Goal: Connect with others: Connect with others

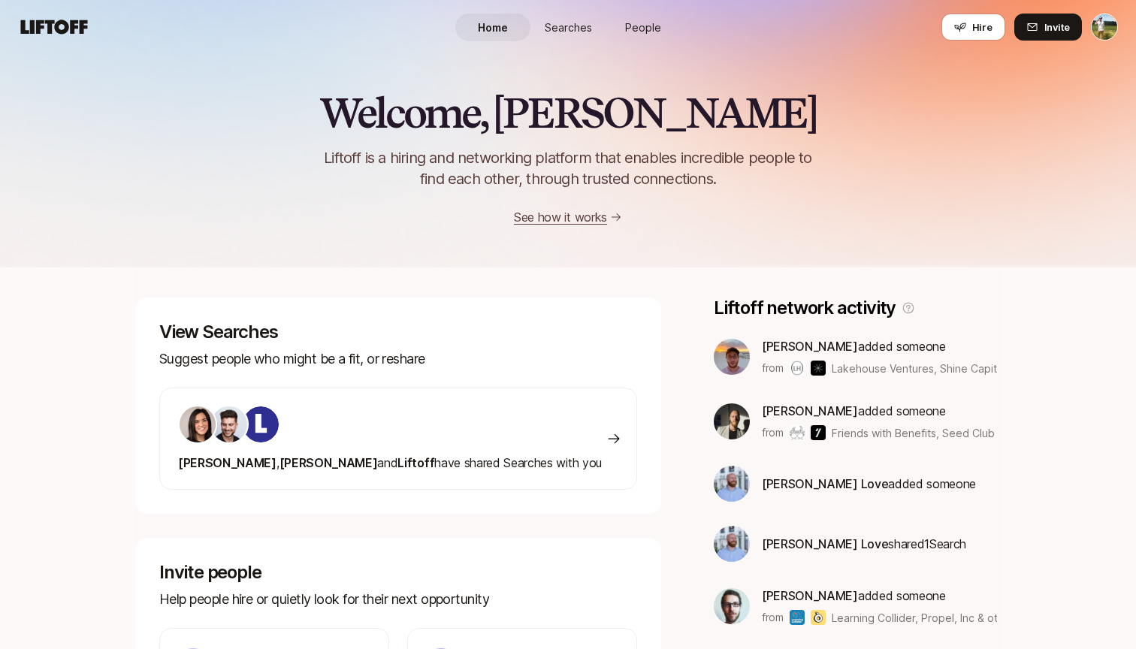
click at [623, 29] on link "People" at bounding box center [642, 28] width 75 height 28
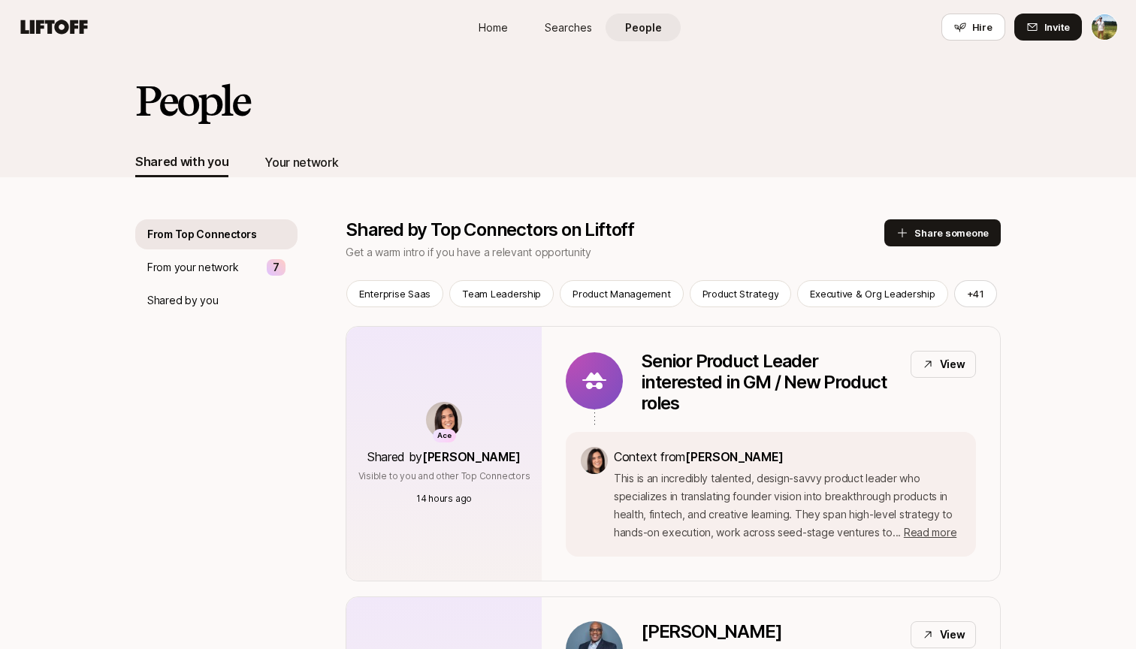
click at [301, 155] on div "Your network" at bounding box center [301, 162] width 74 height 20
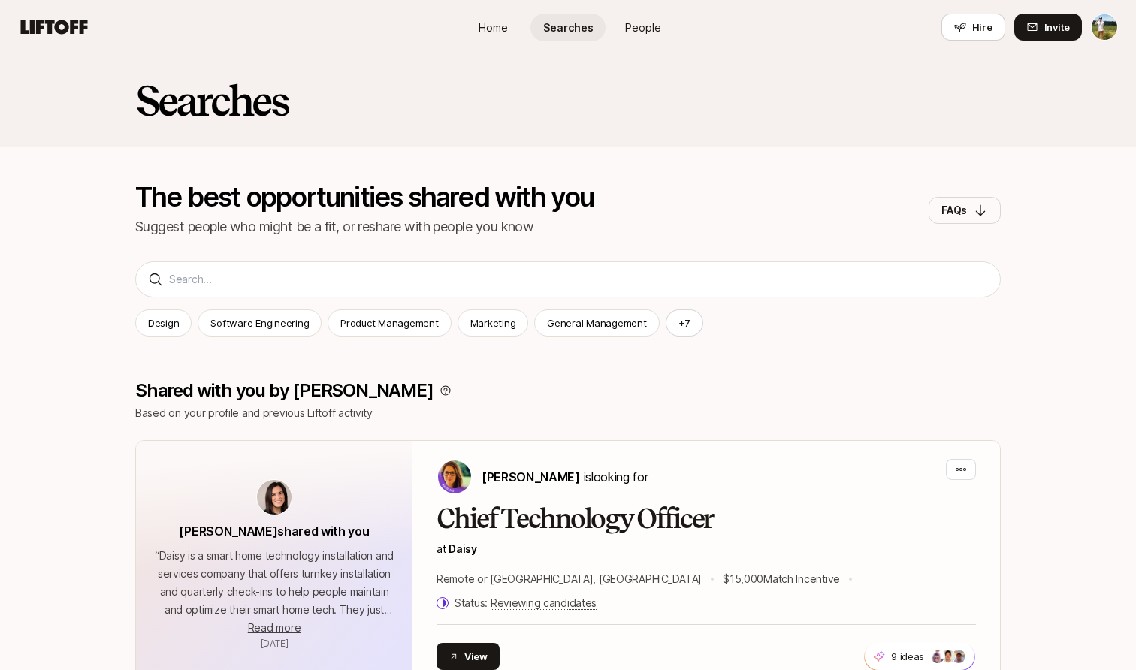
click at [626, 24] on span "People" at bounding box center [643, 28] width 36 height 16
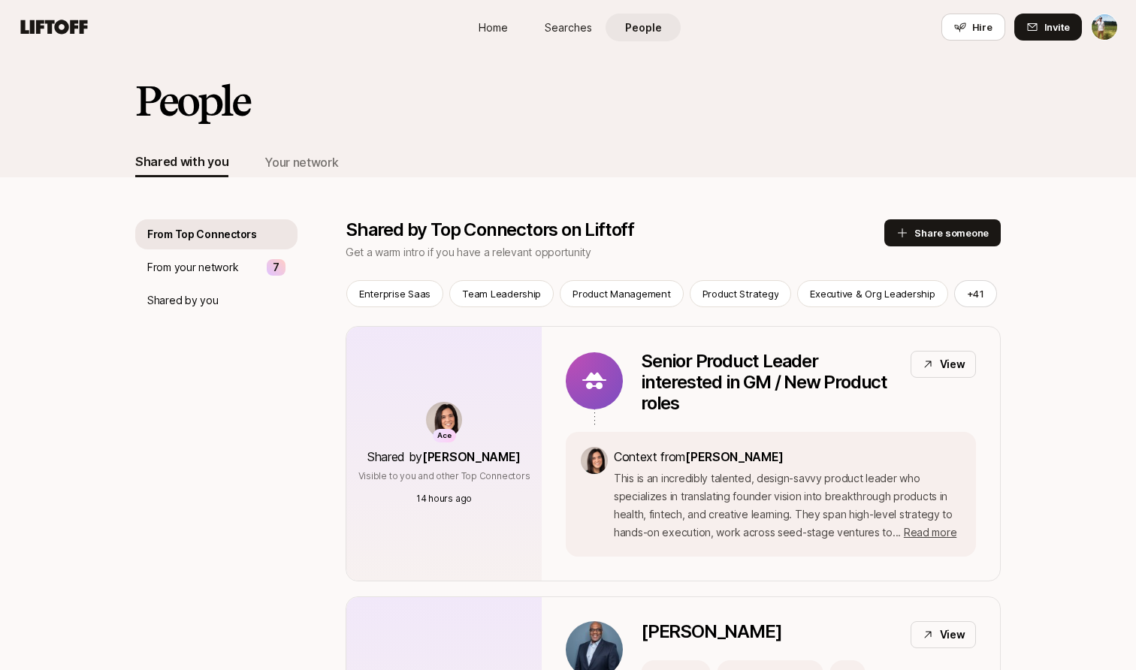
click at [343, 169] on div "Shared with you Your network" at bounding box center [567, 162] width 865 height 30
click at [328, 163] on div "Your network" at bounding box center [301, 162] width 74 height 20
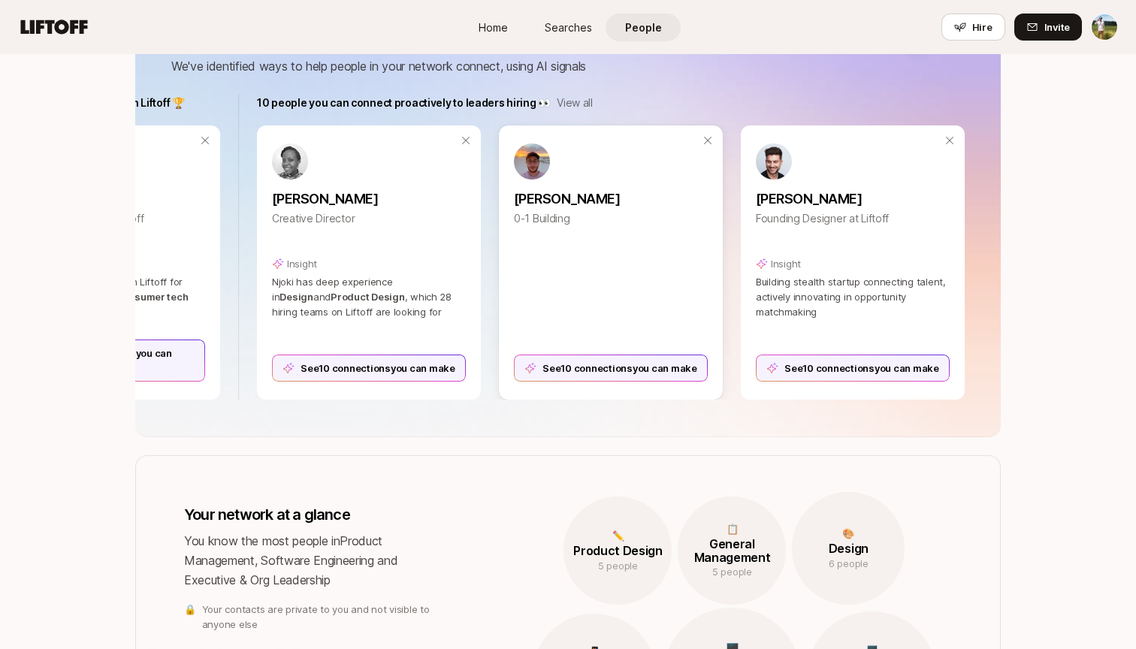
scroll to position [0, 1180]
click at [570, 99] on p "View all" at bounding box center [574, 103] width 36 height 18
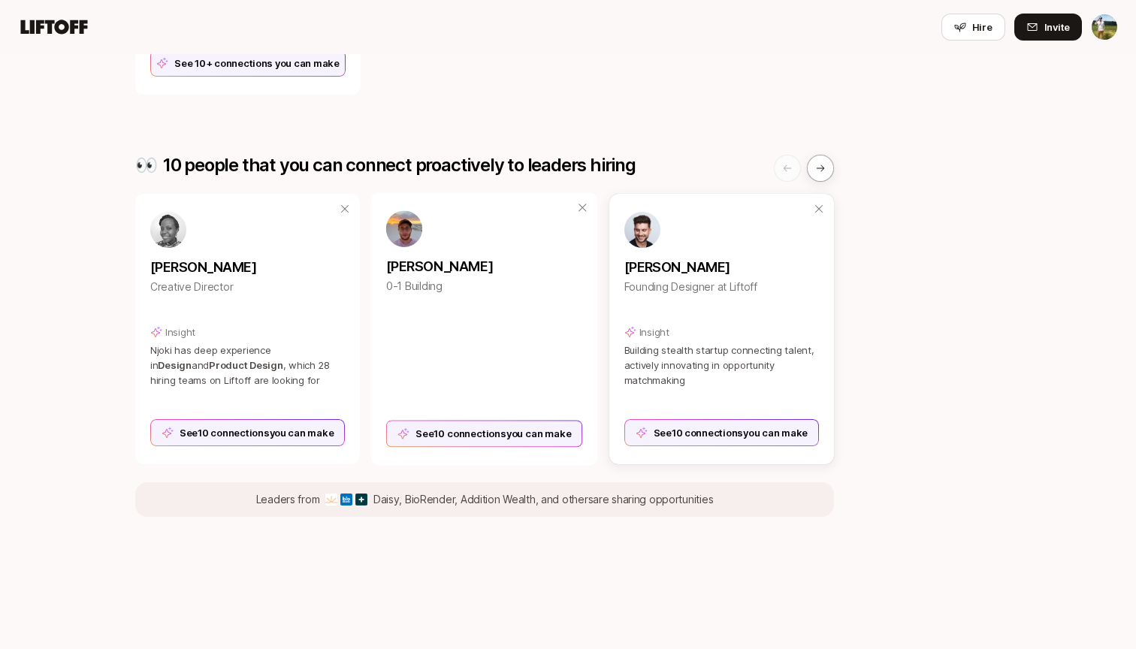
scroll to position [822, 0]
click at [810, 169] on button at bounding box center [820, 168] width 27 height 27
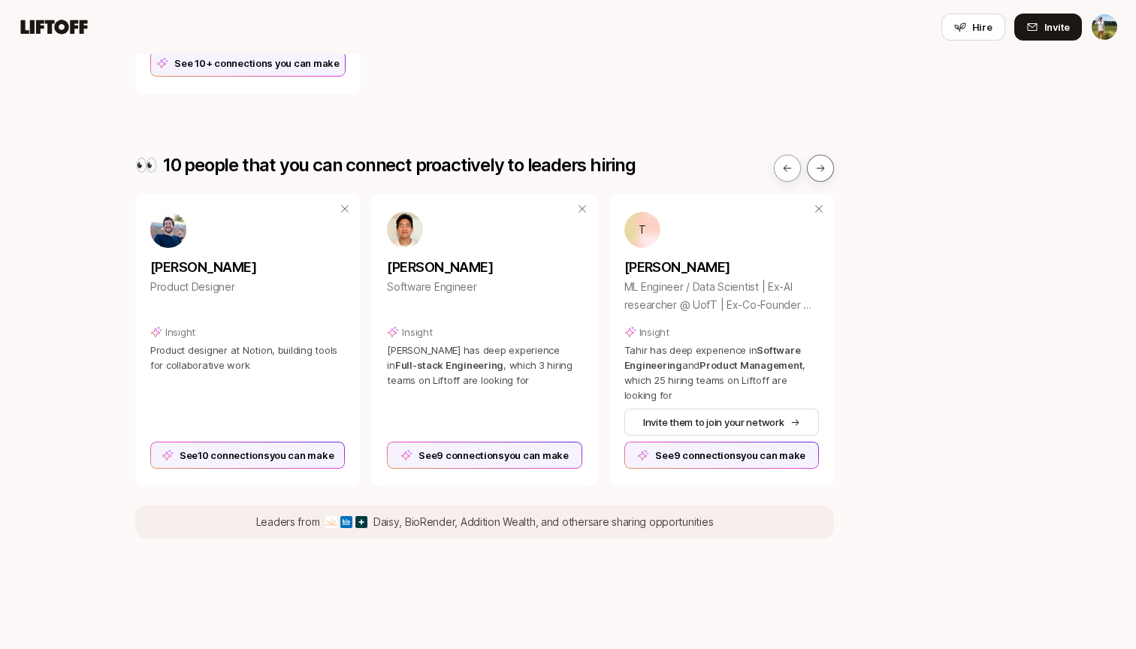
click at [816, 169] on icon at bounding box center [820, 168] width 11 height 11
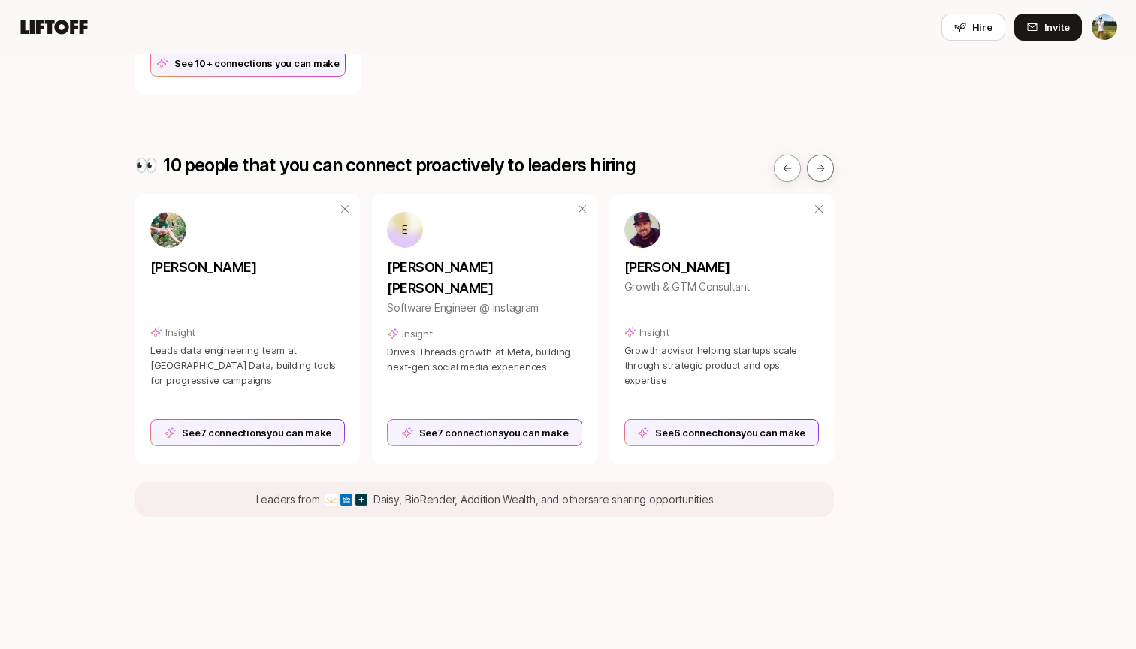
click at [816, 169] on icon at bounding box center [820, 168] width 11 height 11
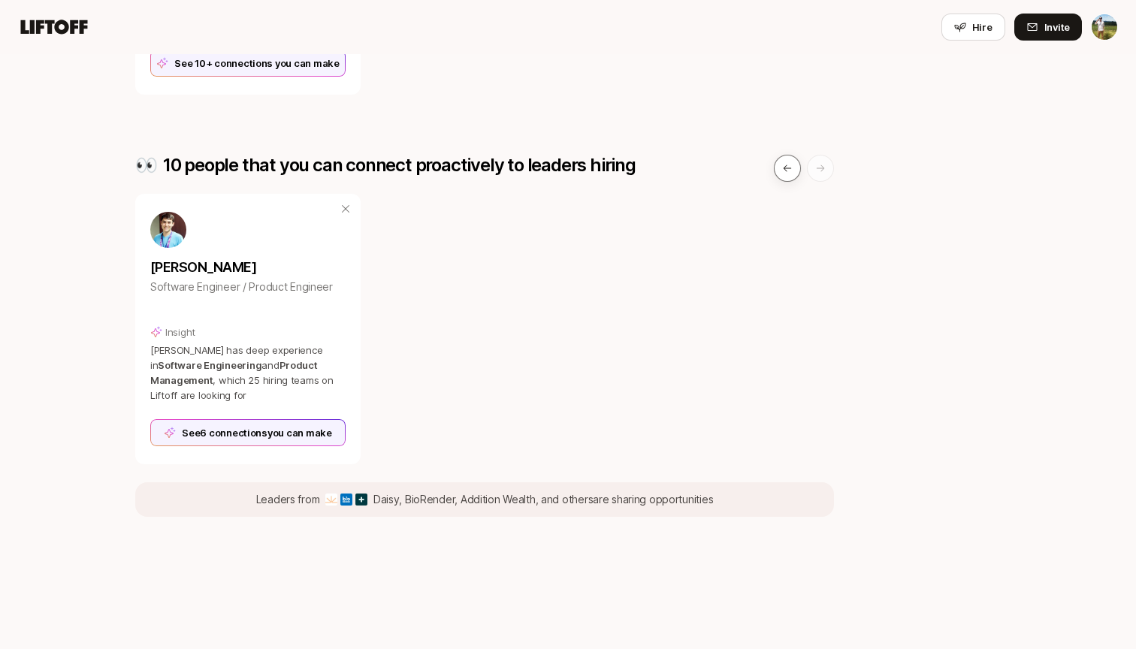
click at [783, 170] on icon at bounding box center [787, 168] width 11 height 11
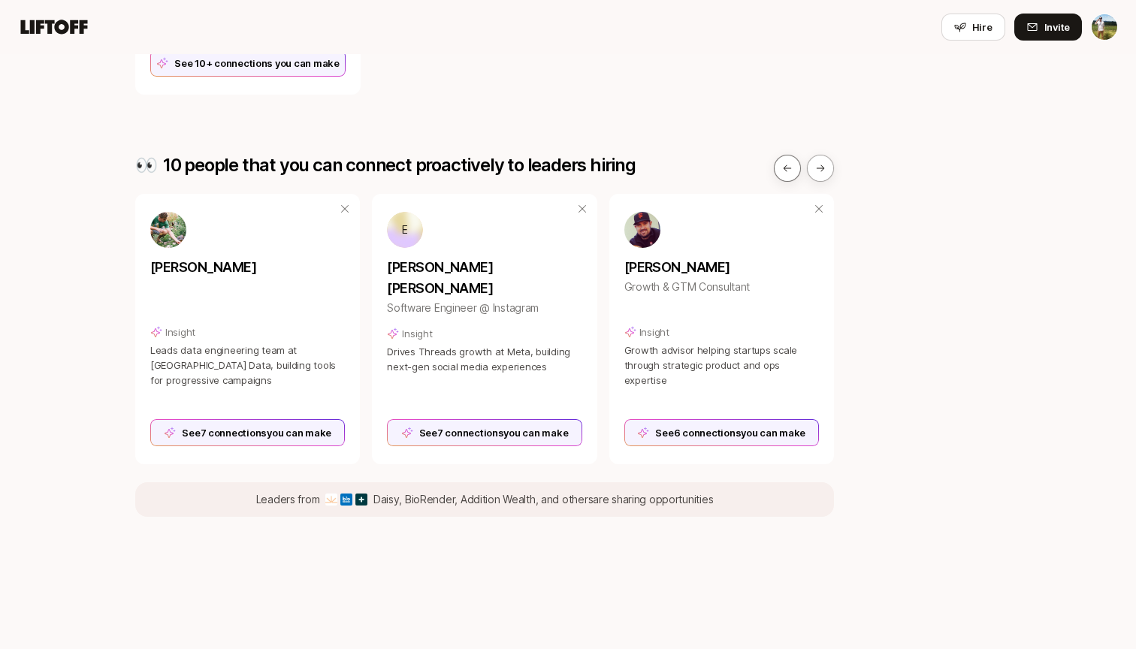
click at [783, 170] on icon at bounding box center [787, 168] width 11 height 11
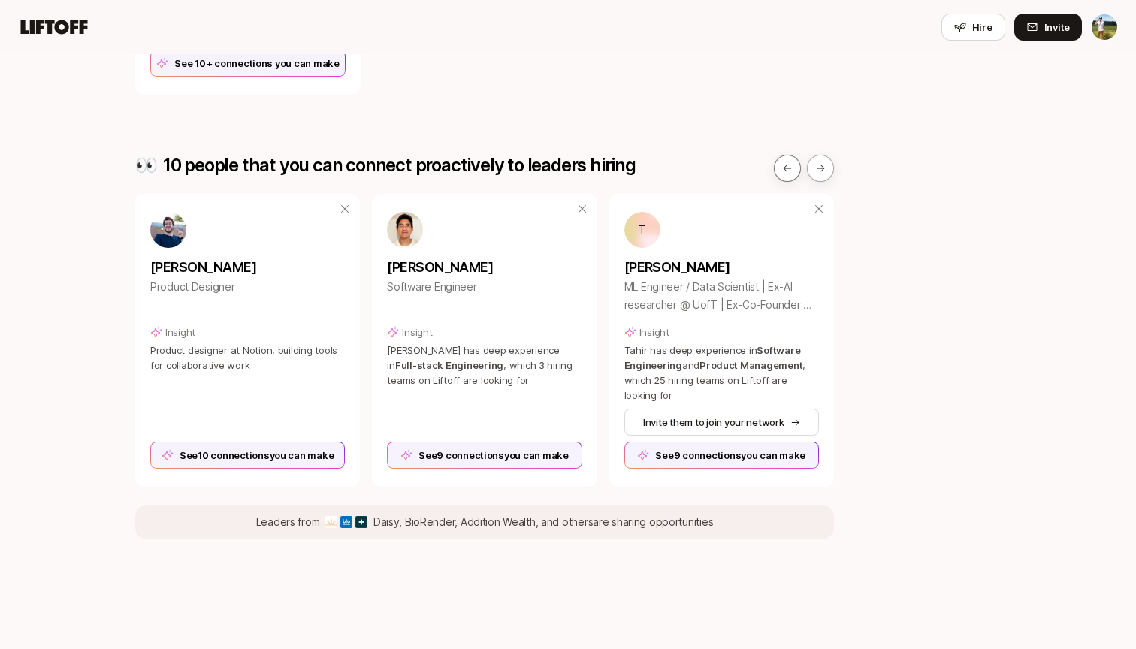
click at [783, 170] on icon at bounding box center [787, 168] width 11 height 11
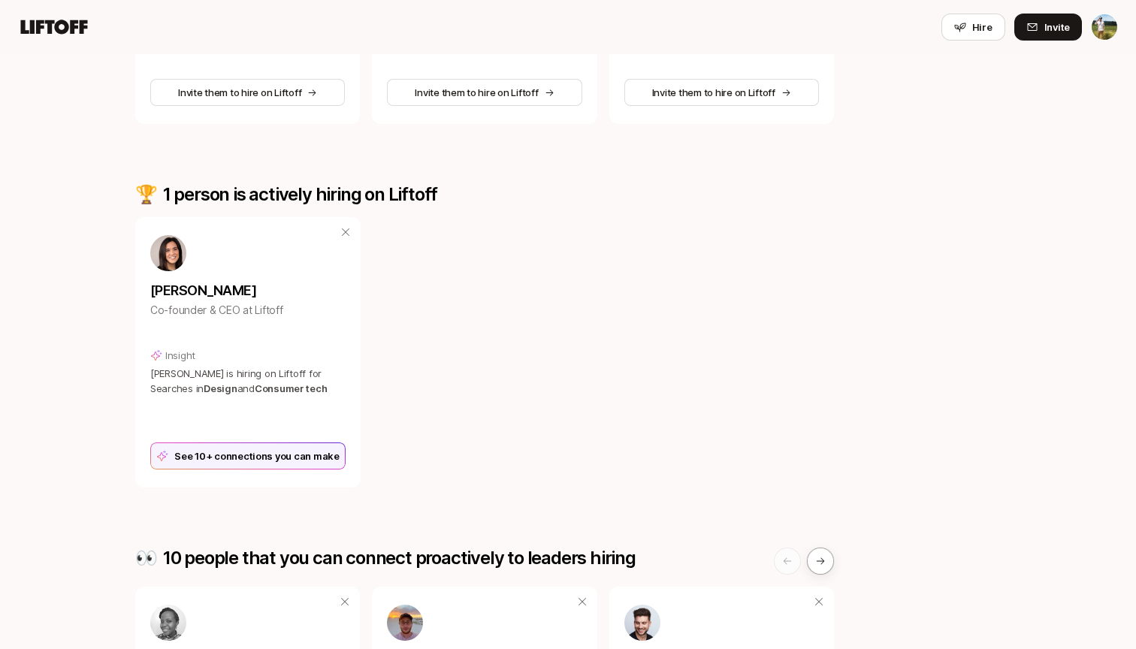
scroll to position [431, 0]
